Goal: Information Seeking & Learning: Understand process/instructions

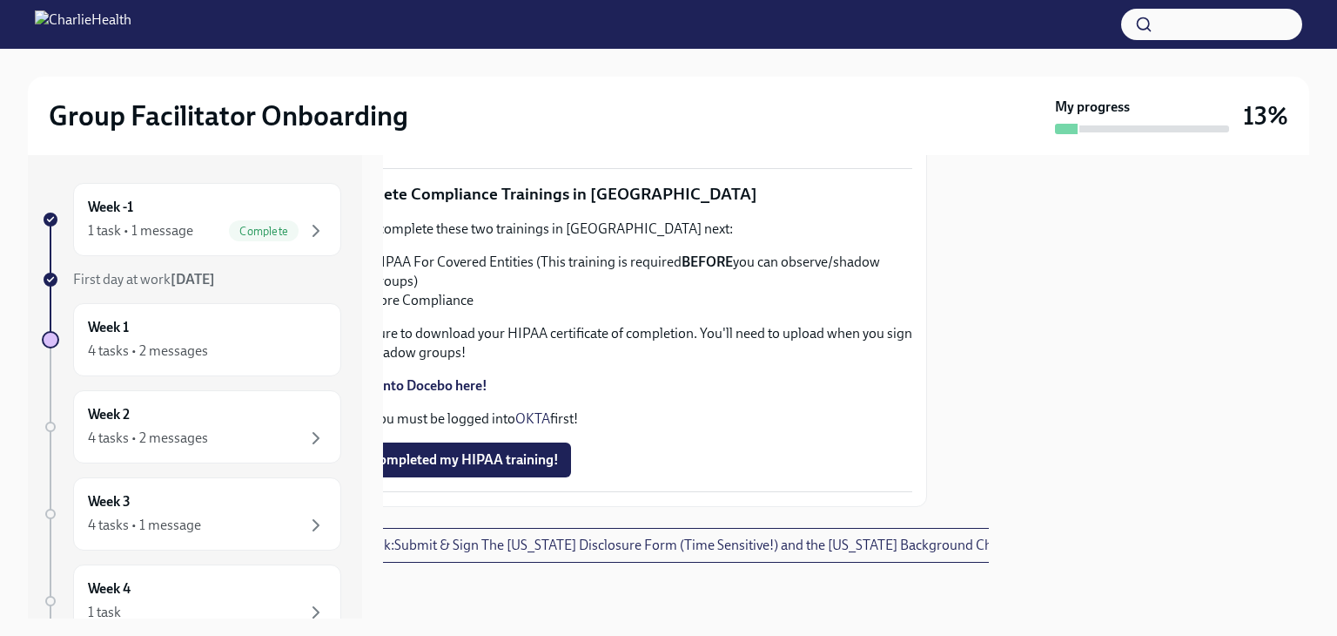
scroll to position [4180, 0]
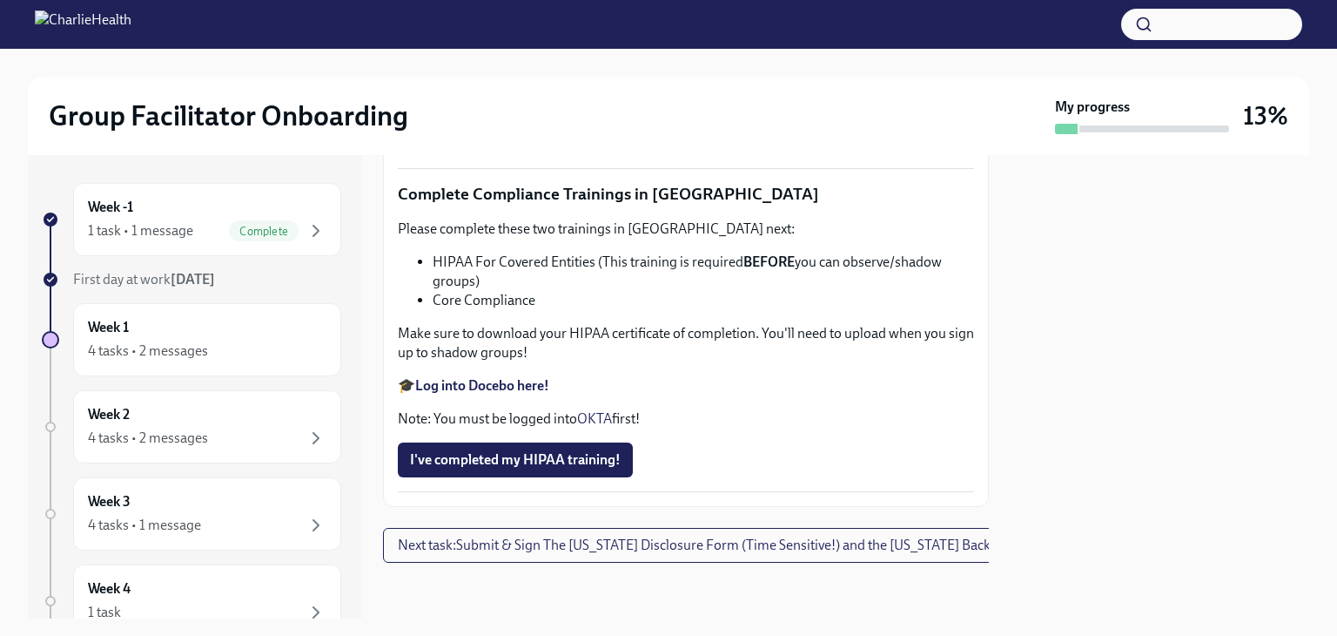
click at [448, 377] on strong "Log into Docebo here!" at bounding box center [482, 385] width 134 height 17
click at [456, 377] on strong "Log into Docebo here!" at bounding box center [482, 385] width 134 height 17
click at [587, 451] on span "I've completed my HIPAA training!" at bounding box center [505, 459] width 211 height 17
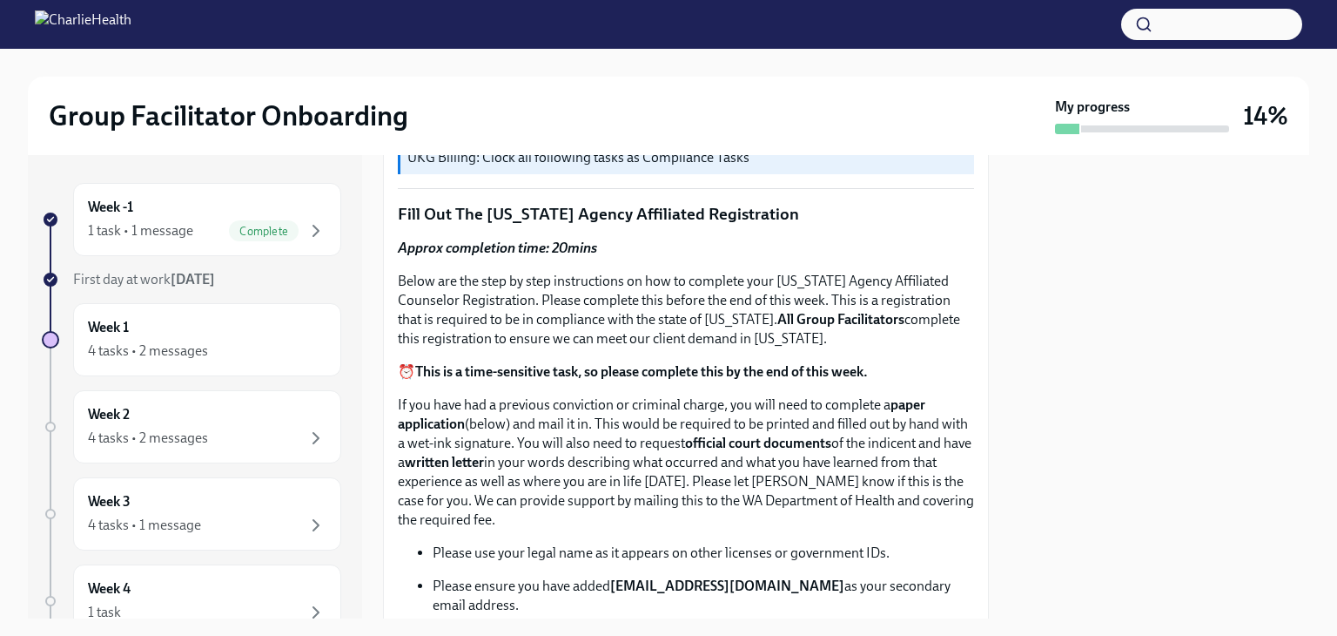
scroll to position [683, 0]
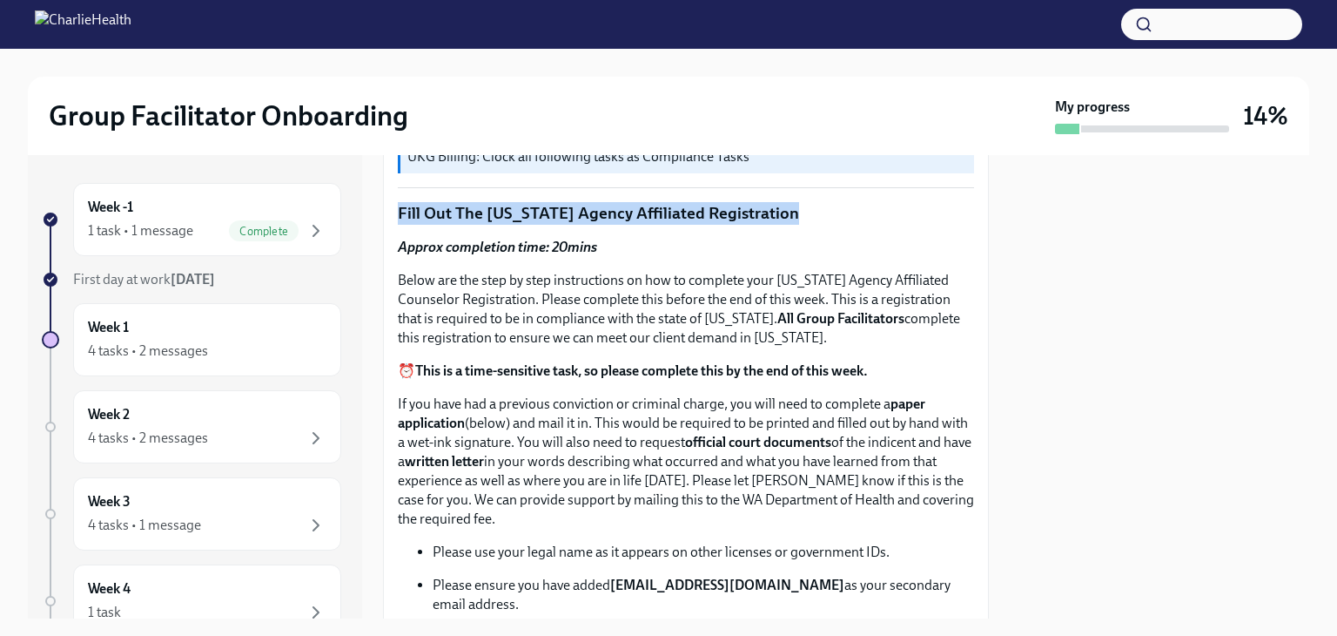
drag, startPoint x: 805, startPoint y: 204, endPoint x: 381, endPoint y: 199, distance: 423.2
click at [381, 199] on div "Week -1 1 task • 1 message Complete First day at work Sep 2nd Week 1 4 tasks • …" at bounding box center [669, 386] width 1282 height 463
copy p "Fill Out The Washington Agency Affiliated Registration"
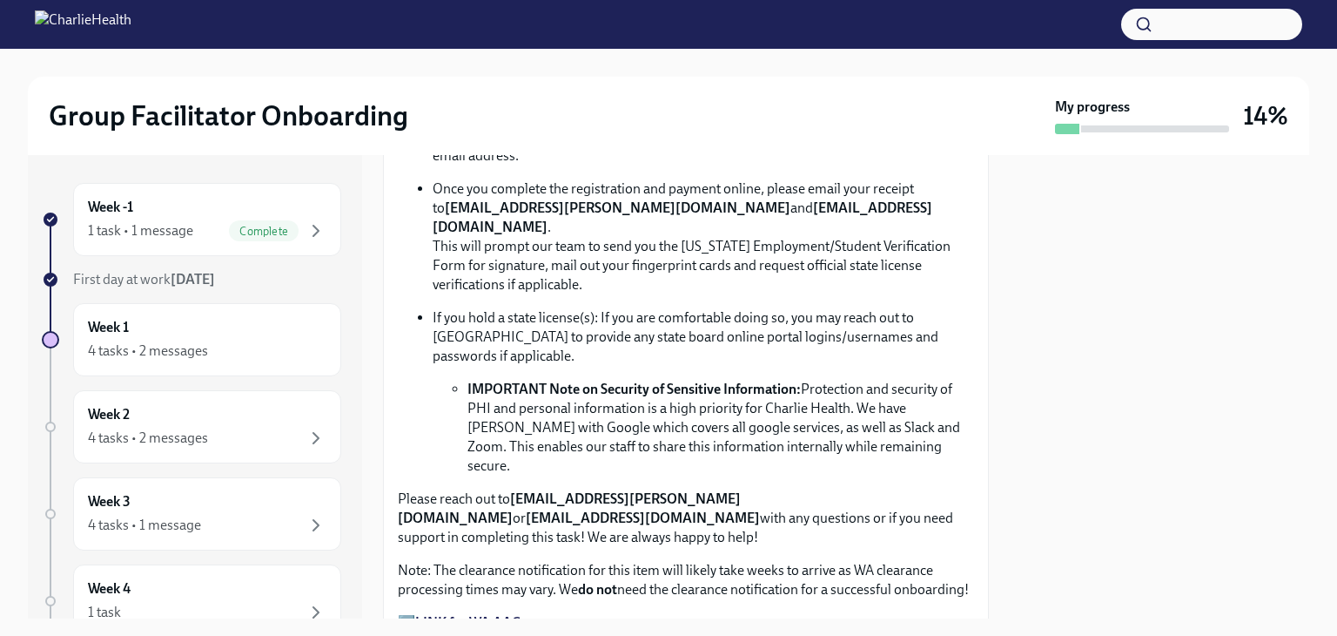
scroll to position [1184, 0]
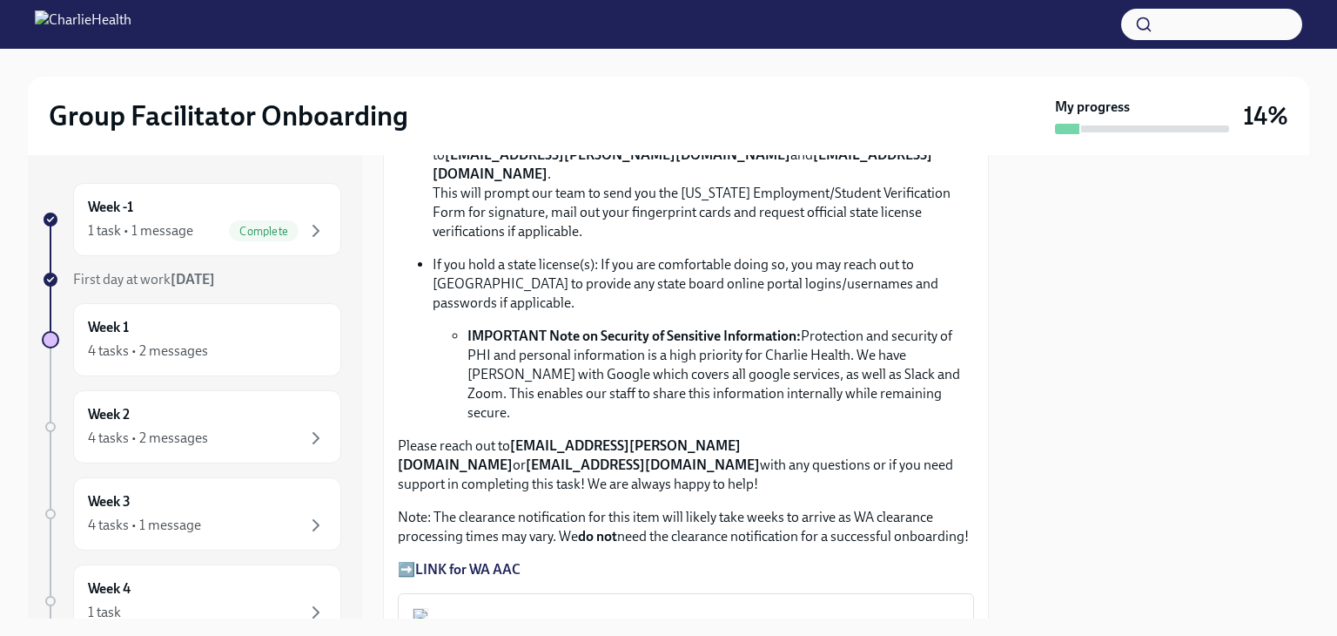
click at [467, 561] on strong "LINK for WA AAC" at bounding box center [467, 569] width 105 height 17
click at [185, 429] on div "4 tasks • 2 messages" at bounding box center [148, 437] width 120 height 19
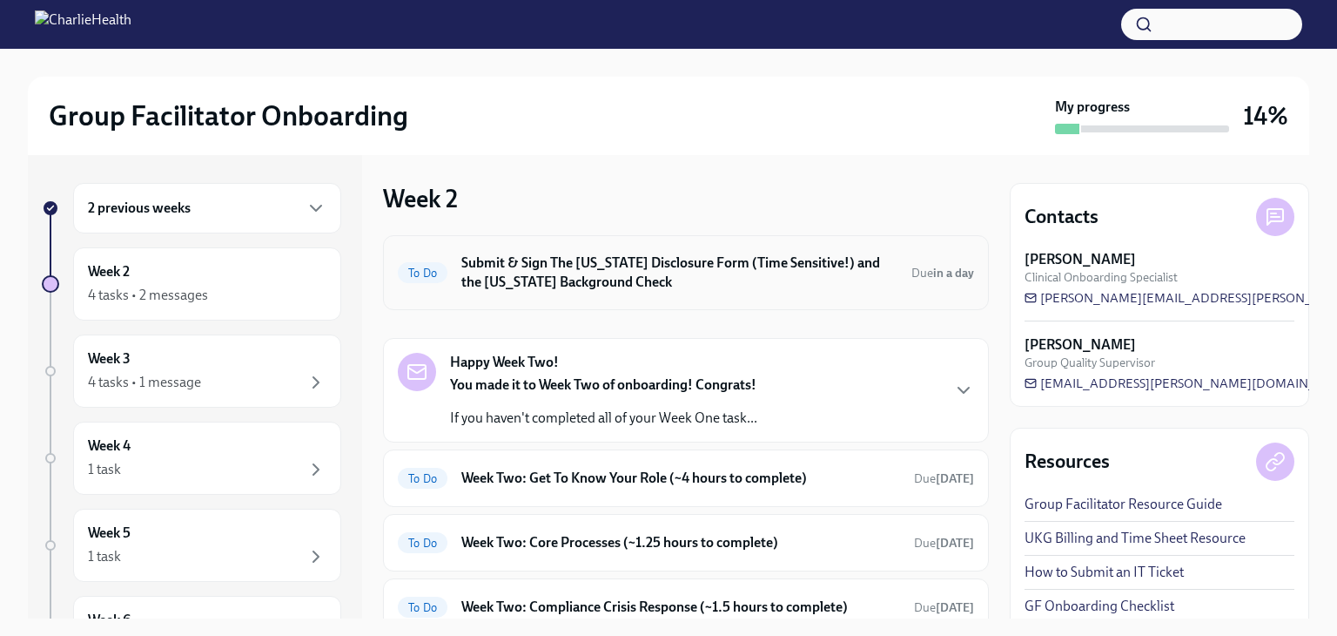
click at [620, 261] on h6 "Submit & Sign The Utah Disclosure Form (Time Sensitive!) and the Louisiana Back…" at bounding box center [679, 272] width 436 height 38
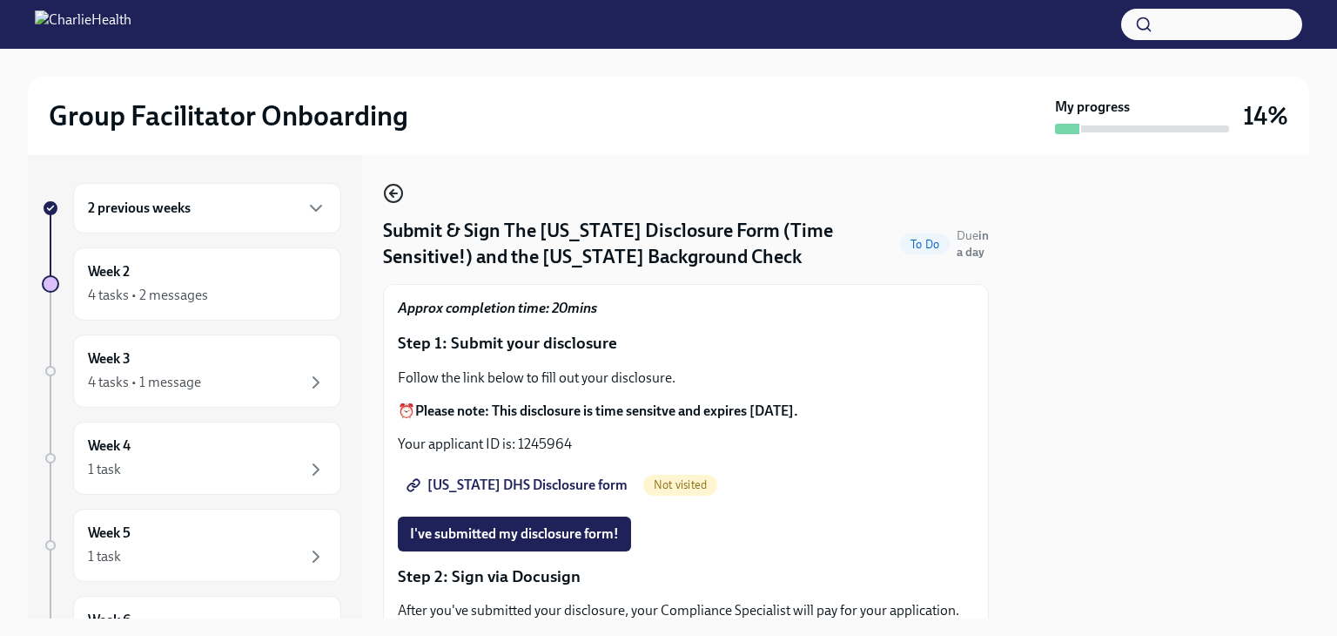
click at [387, 185] on circle "button" at bounding box center [393, 193] width 17 height 17
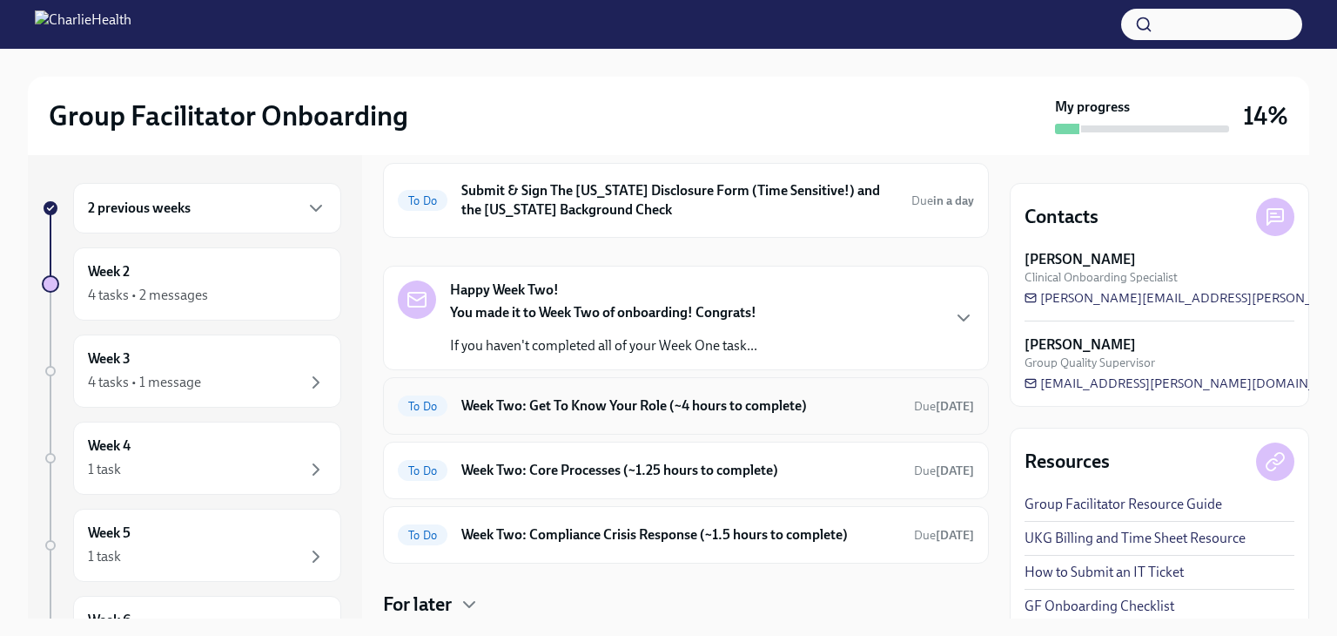
scroll to position [125, 0]
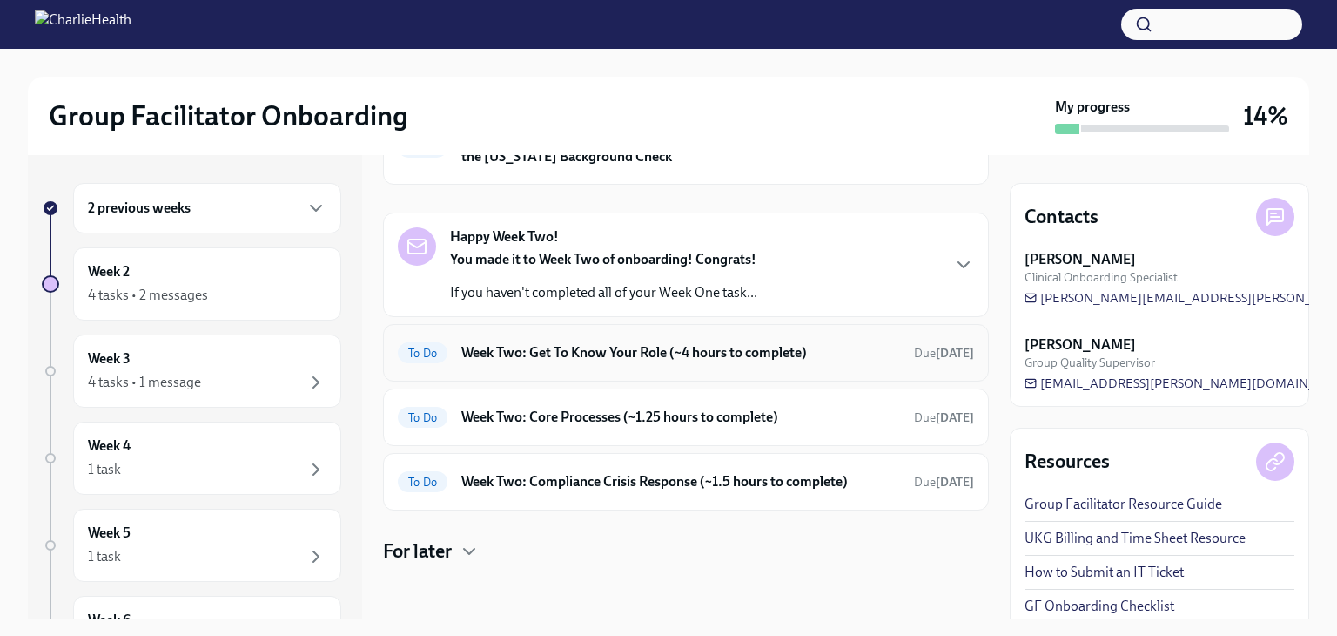
click at [697, 348] on h6 "Week Two: Get To Know Your Role (~4 hours to complete)" at bounding box center [680, 352] width 439 height 19
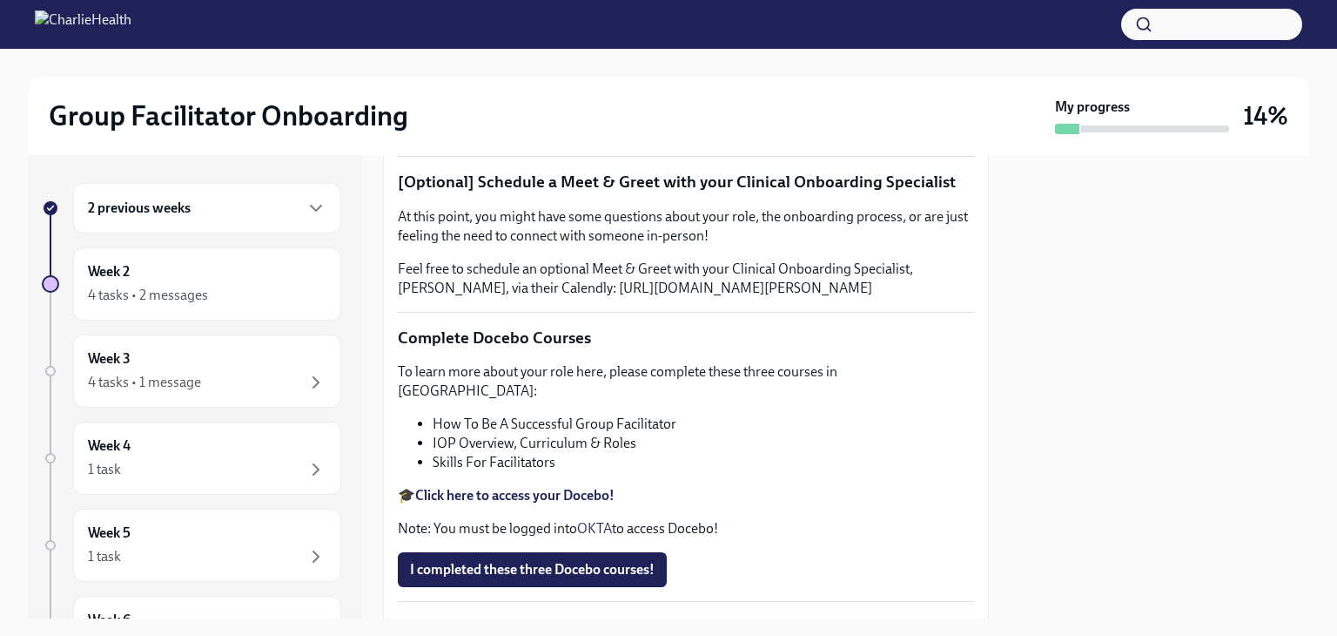
scroll to position [400, 0]
